Goal: Transaction & Acquisition: Obtain resource

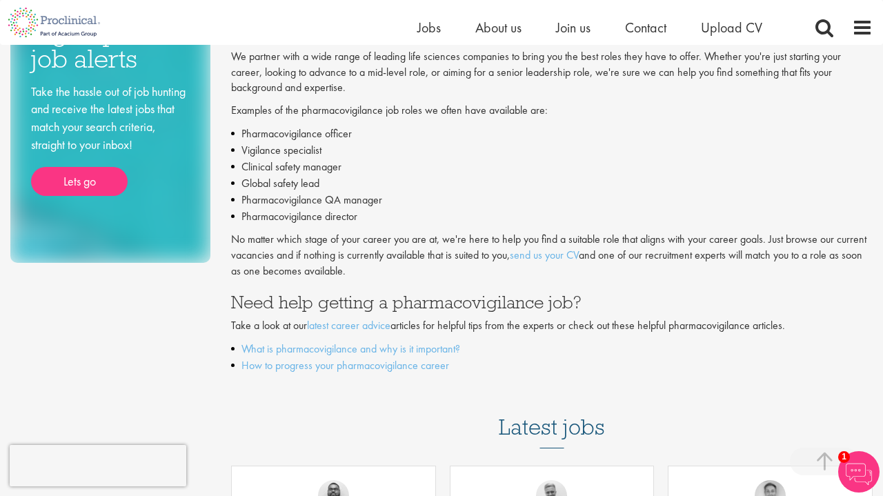
scroll to position [277, 0]
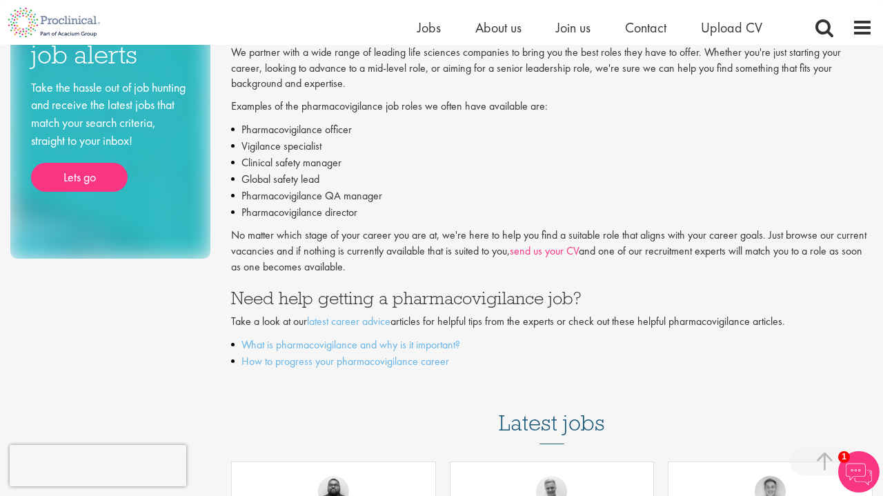
click at [539, 244] on link "send us your CV" at bounding box center [544, 251] width 69 height 14
click at [549, 244] on link "send us your CV" at bounding box center [544, 251] width 69 height 14
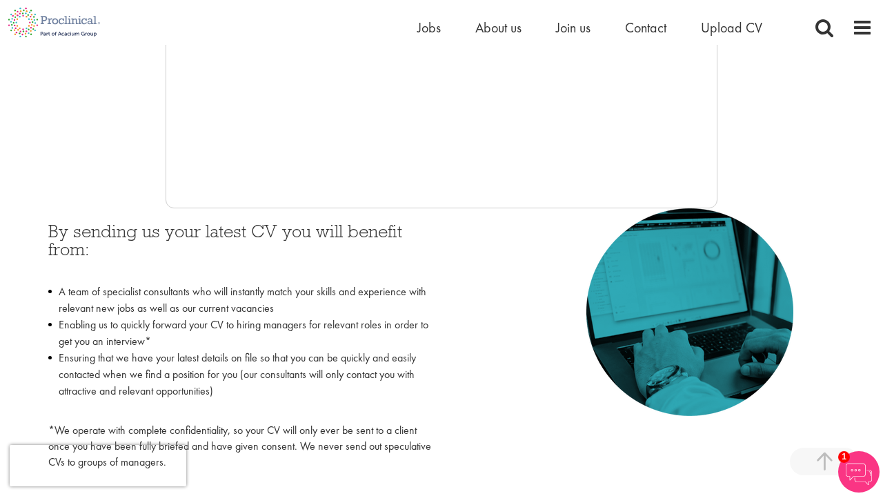
scroll to position [493, 0]
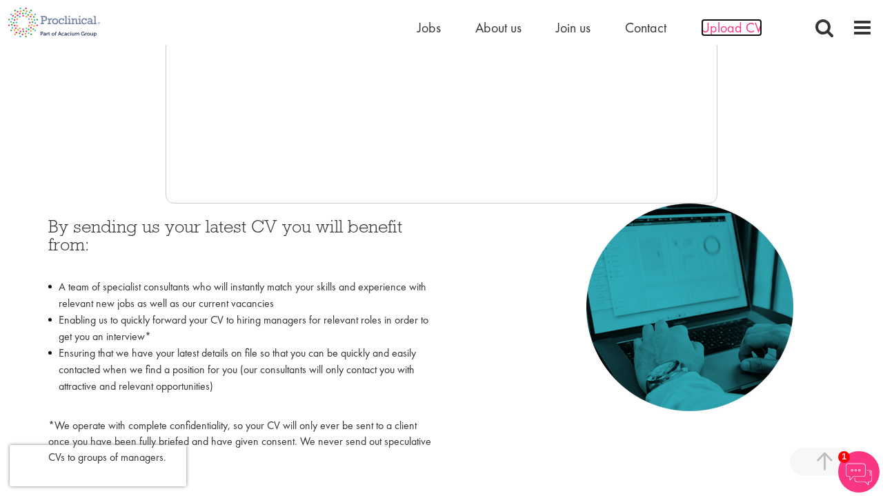
click at [720, 30] on span "Upload CV" at bounding box center [731, 28] width 61 height 18
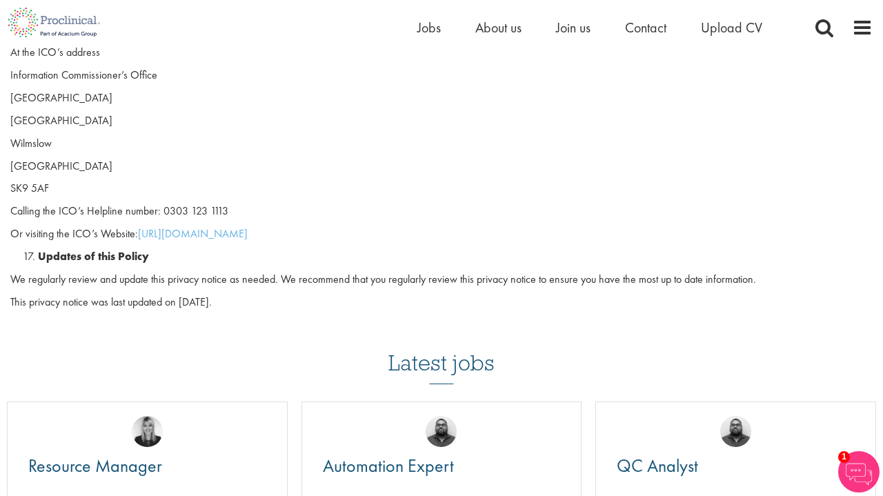
scroll to position [3774, 0]
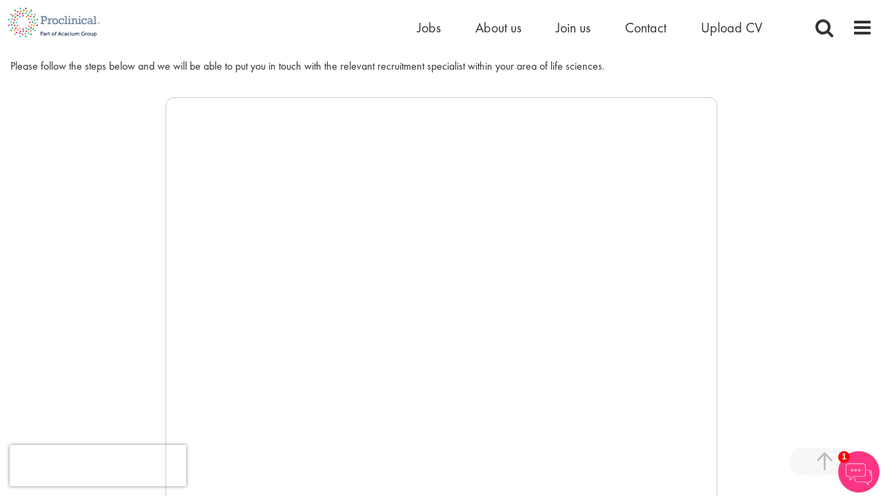
scroll to position [140, 0]
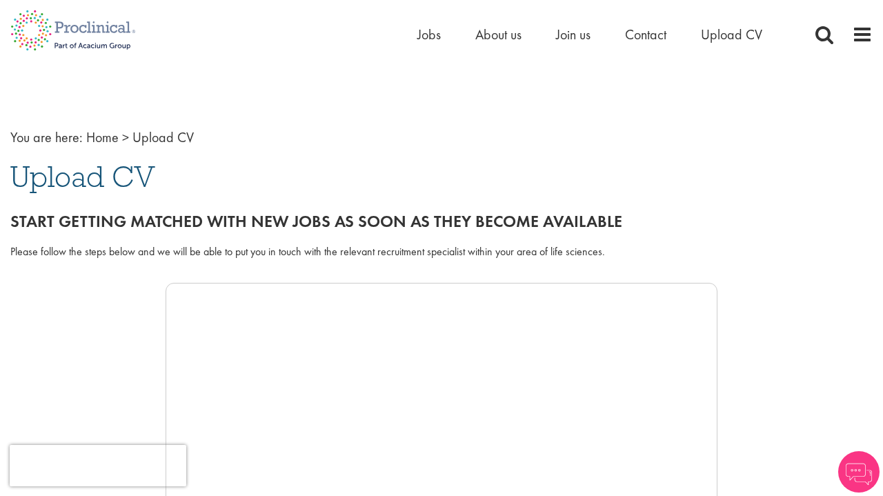
click at [73, 177] on span "Upload CV" at bounding box center [82, 176] width 145 height 37
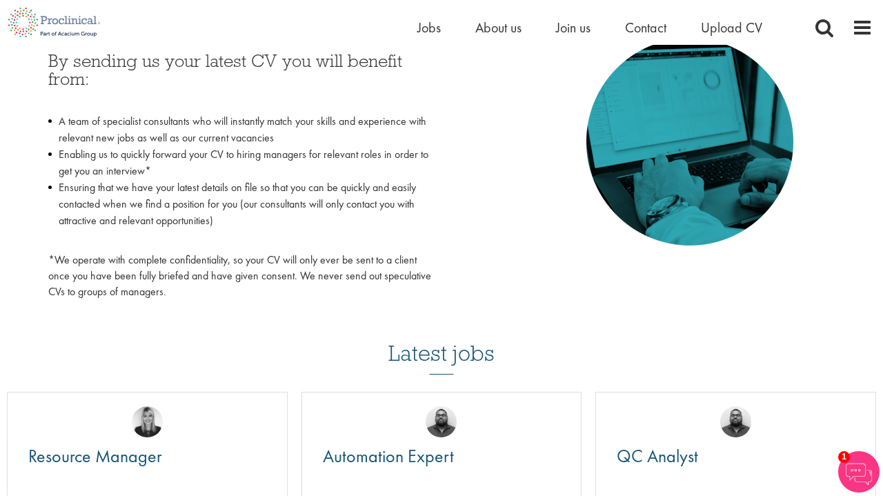
scroll to position [422, 0]
